Goal: Task Accomplishment & Management: Use online tool/utility

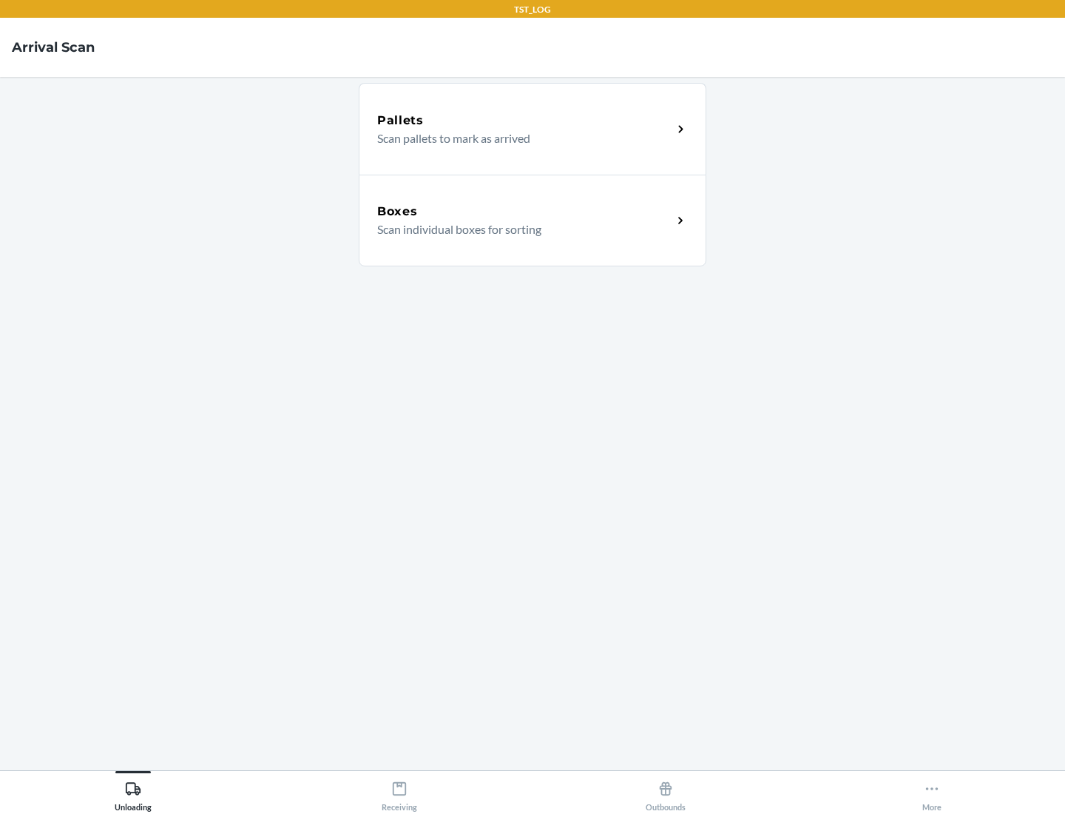
click at [524, 212] on div "Boxes" at bounding box center [524, 212] width 295 height 18
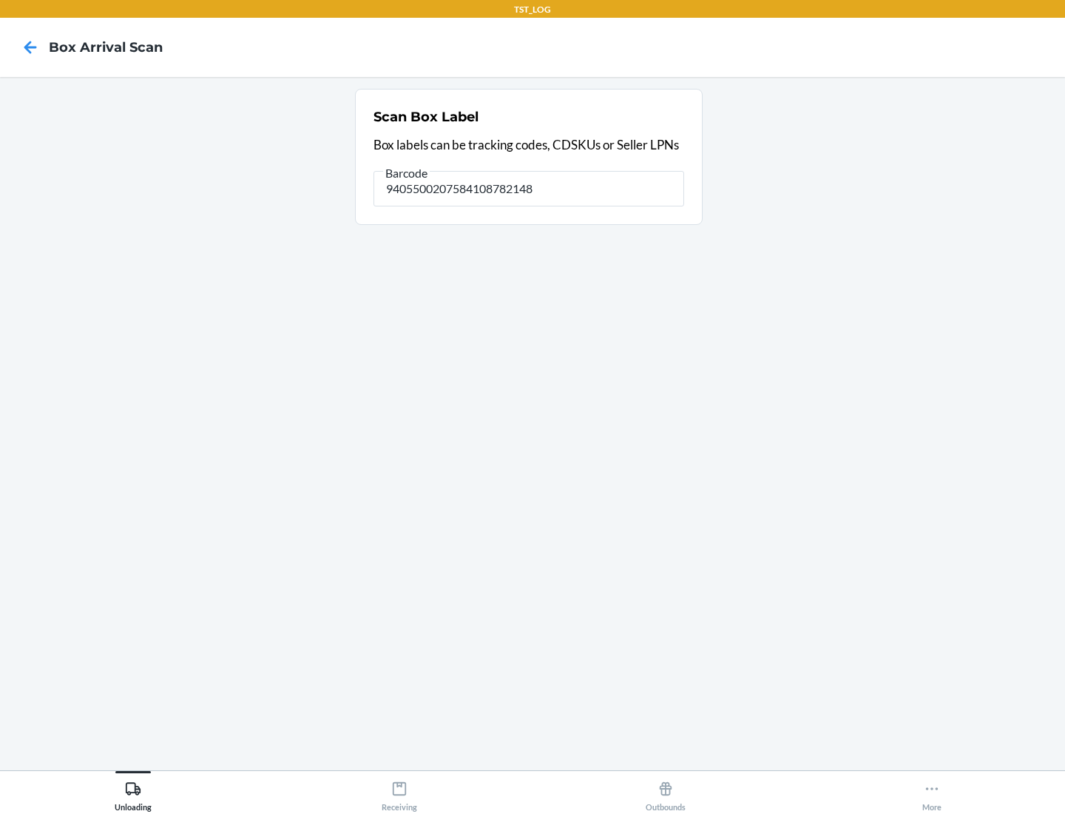
type input "9405500207584108782148"
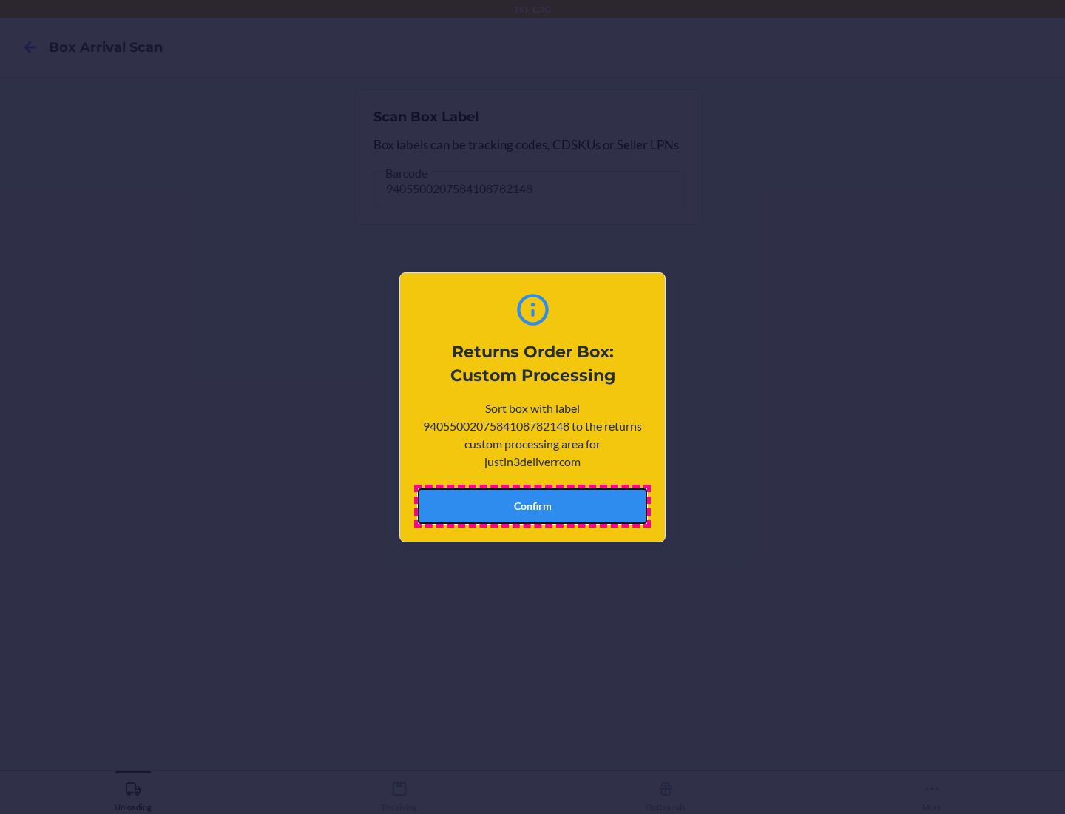
click at [533, 505] on button "Confirm" at bounding box center [532, 506] width 229 height 36
